Goal: Transaction & Acquisition: Purchase product/service

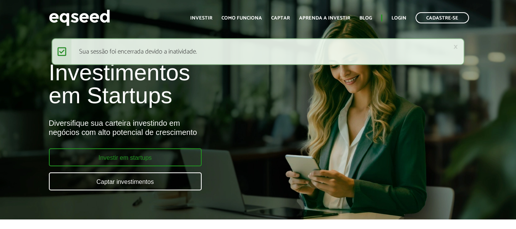
drag, startPoint x: 0, startPoint y: 0, endPoint x: 147, endPoint y: 160, distance: 217.1
click at [147, 160] on link "Investir em startups" at bounding box center [125, 157] width 153 height 18
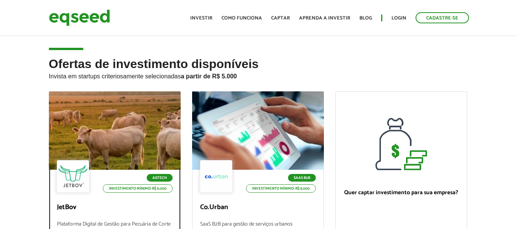
click at [140, 127] on div at bounding box center [114, 131] width 158 height 94
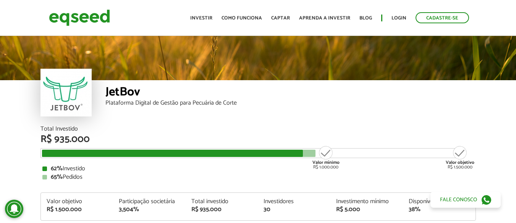
scroll to position [904, 0]
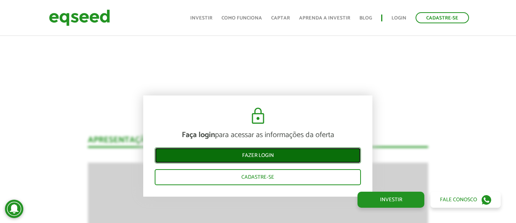
click at [281, 153] on link "Fazer login" at bounding box center [258, 155] width 206 height 16
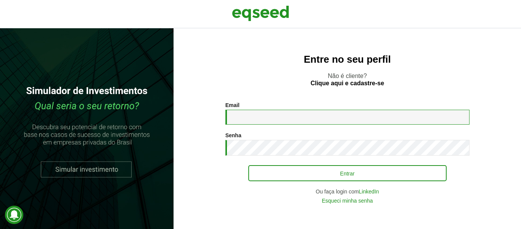
type input "**********"
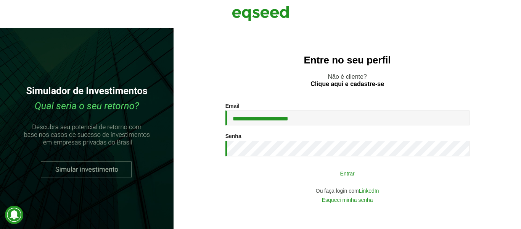
click at [311, 174] on button "Entrar" at bounding box center [347, 173] width 198 height 15
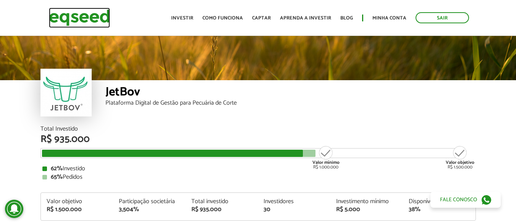
click at [67, 16] on img at bounding box center [79, 18] width 61 height 20
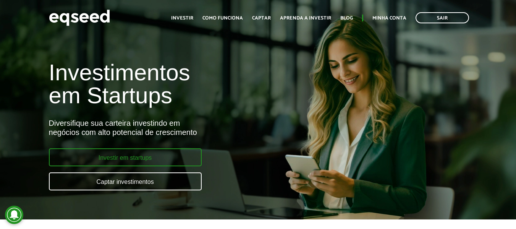
click at [127, 160] on link "Investir em startups" at bounding box center [125, 157] width 153 height 18
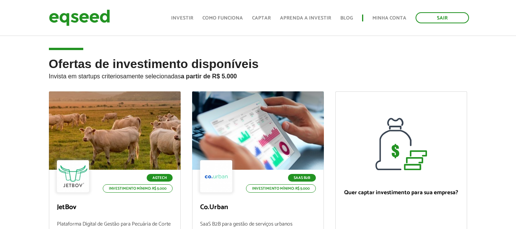
scroll to position [38, 0]
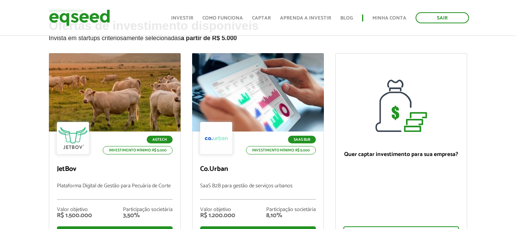
click at [248, 97] on div at bounding box center [258, 92] width 132 height 78
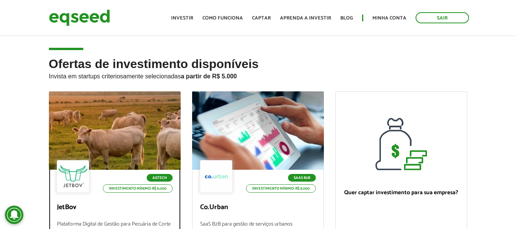
click at [127, 118] on div at bounding box center [114, 131] width 158 height 94
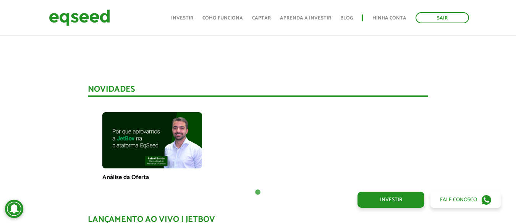
scroll to position [367, 0]
